Goal: Information Seeking & Learning: Find specific fact

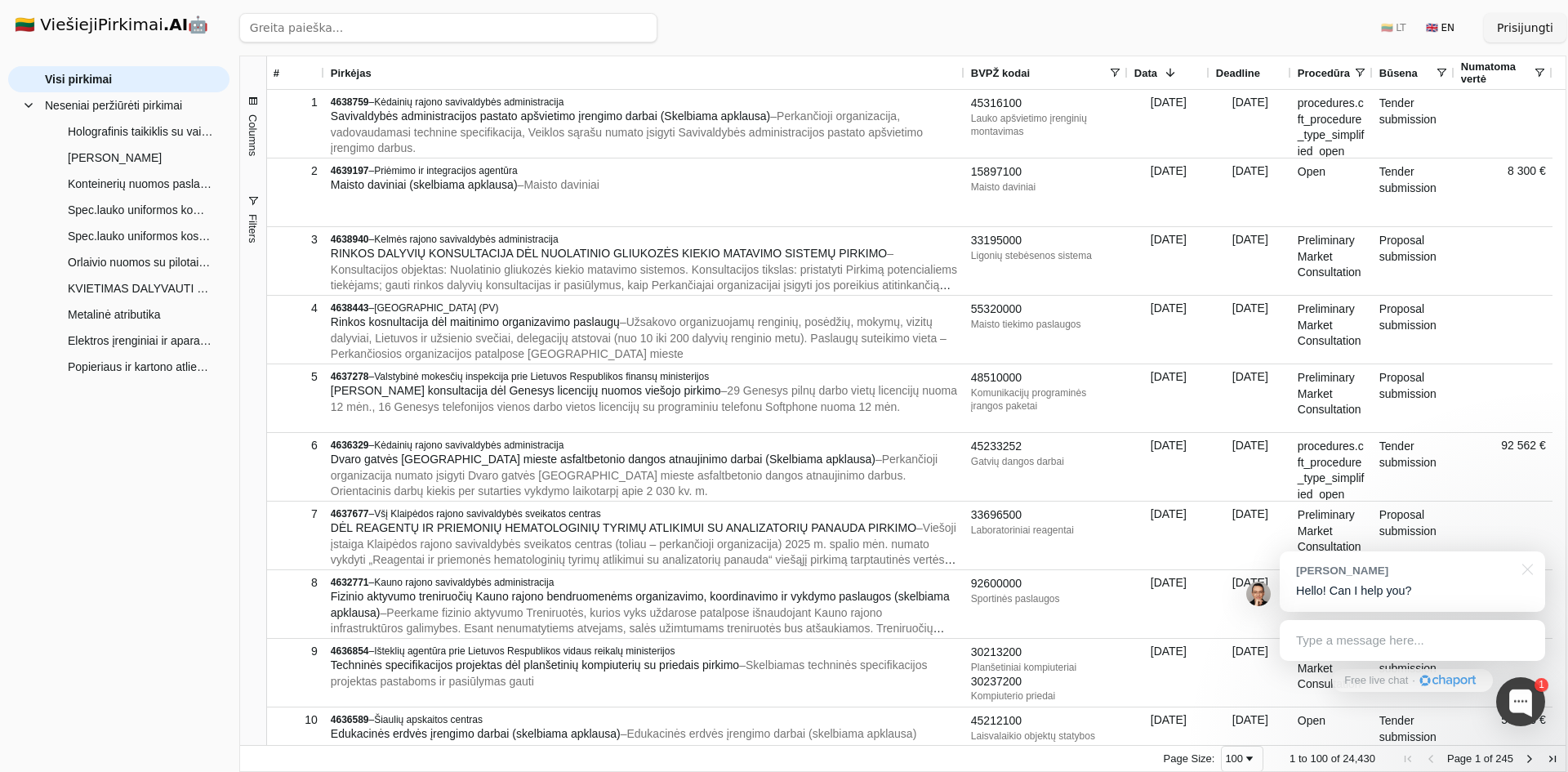
click at [270, 23] on input "search" at bounding box center [448, 27] width 418 height 29
type input "k"
type input "nešiojamų kompiuterių"
click at [619, 21] on button "Ieškoti" at bounding box center [625, 27] width 63 height 29
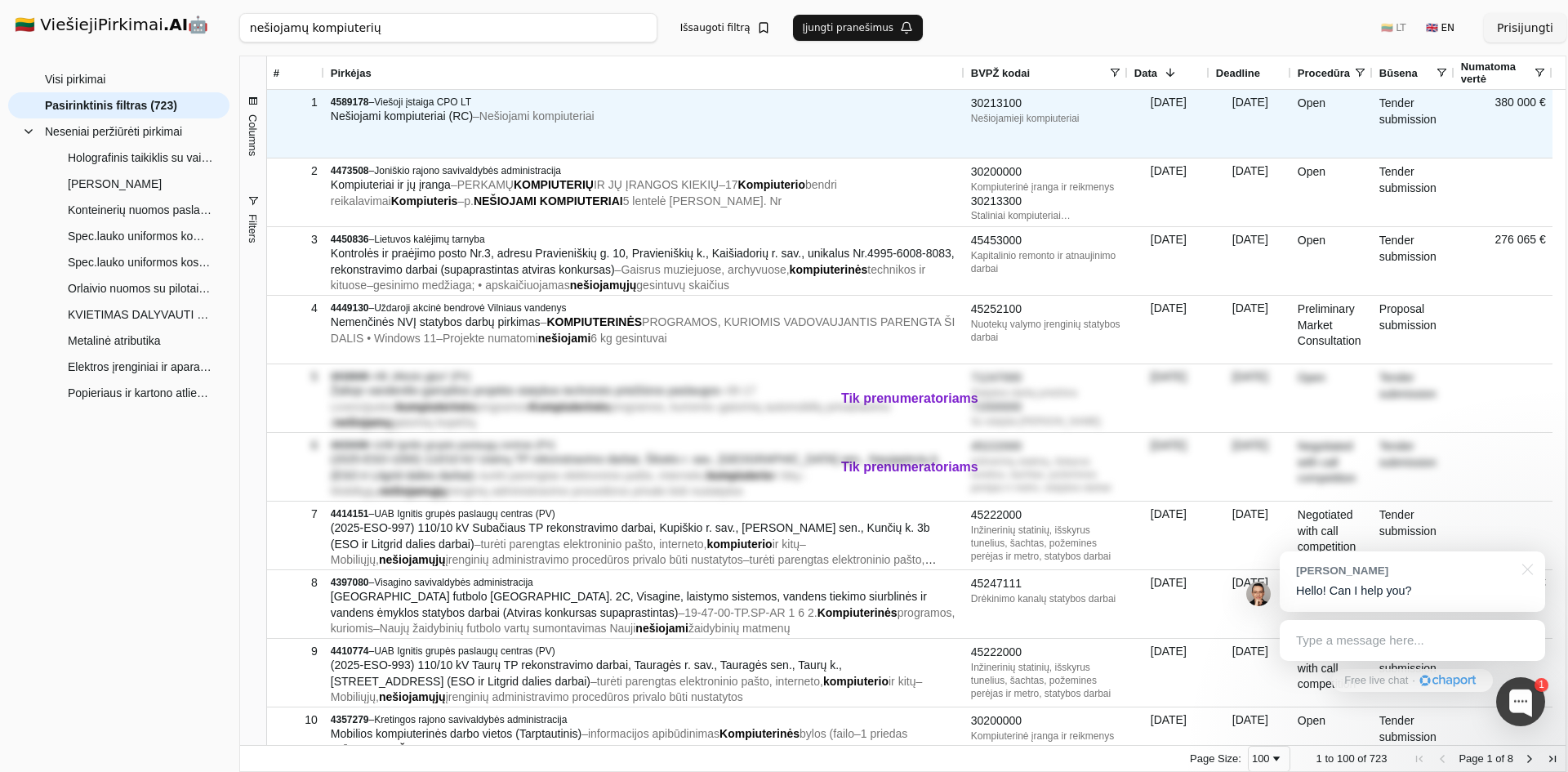
click at [388, 110] on span "Nešiojami kompiuteriai (RC)" at bounding box center [402, 116] width 142 height 13
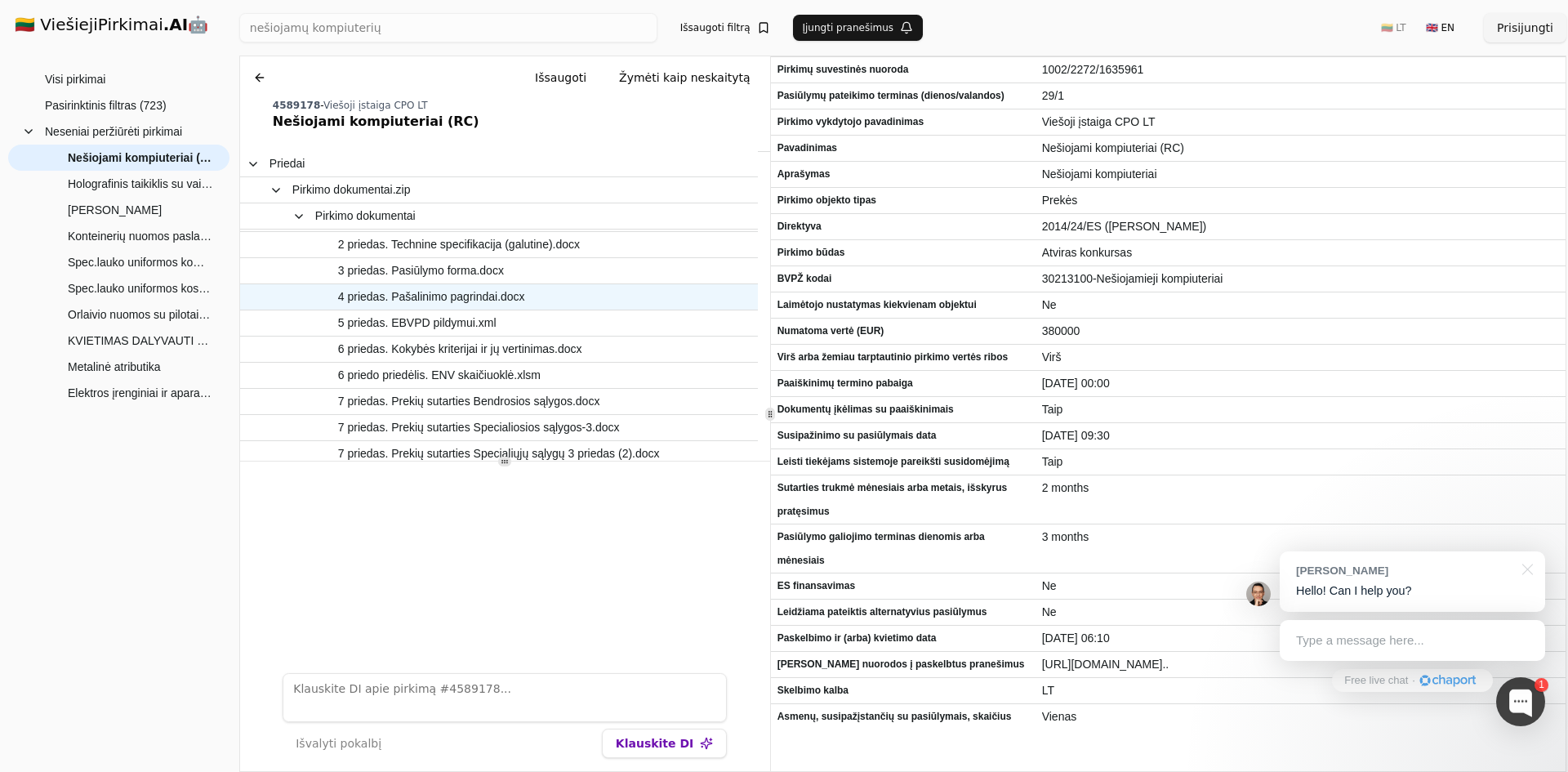
scroll to position [74, 0]
